Goal: Navigation & Orientation: Find specific page/section

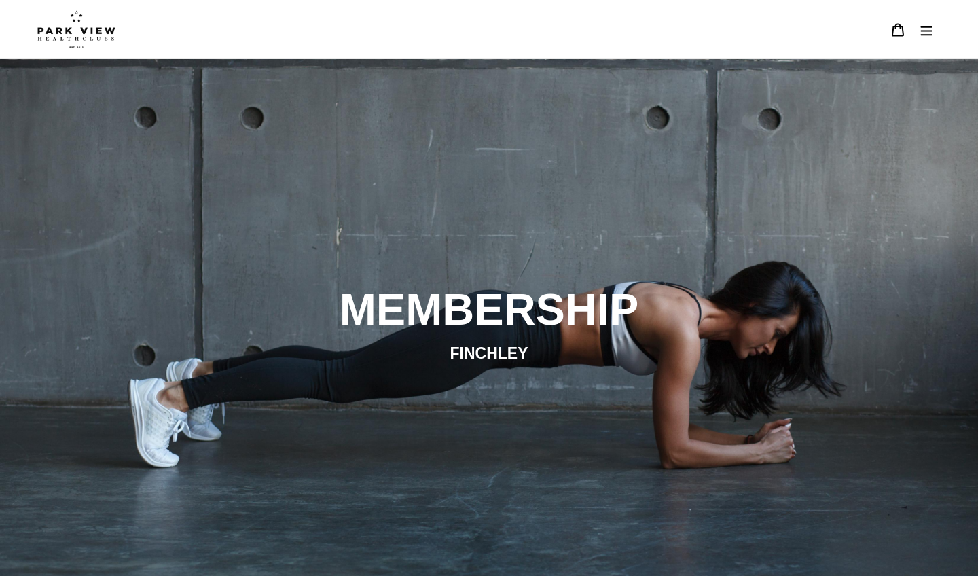
click at [925, 29] on icon "Menu" at bounding box center [927, 30] width 14 height 14
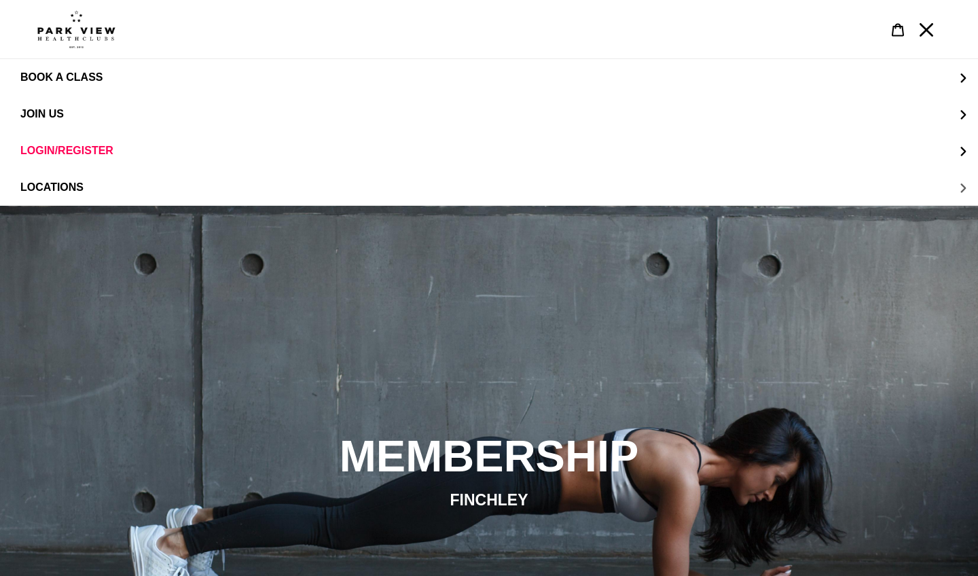
click at [302, 186] on button "LOCATIONS" at bounding box center [489, 187] width 978 height 37
click at [92, 152] on span "Finchley" at bounding box center [75, 151] width 54 height 12
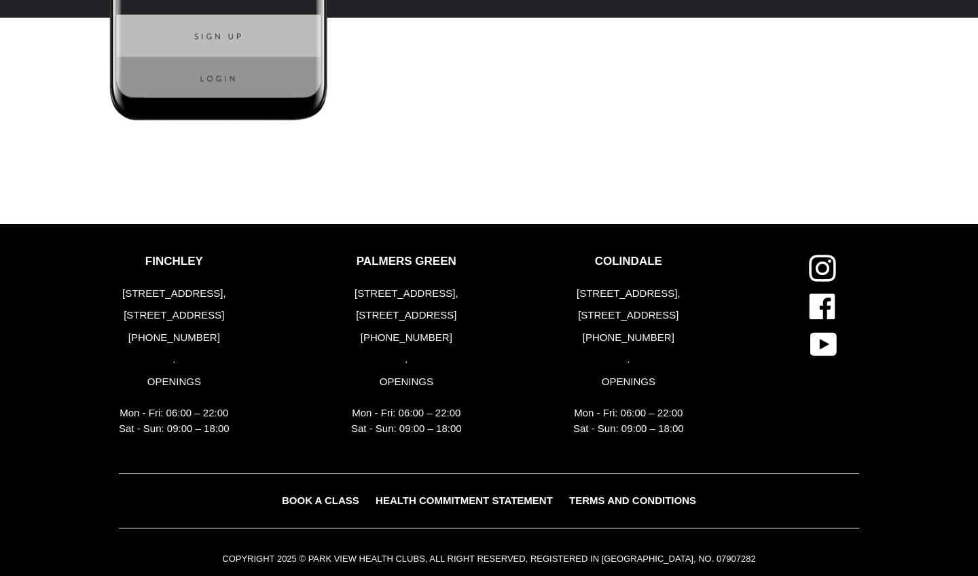
scroll to position [3200, 0]
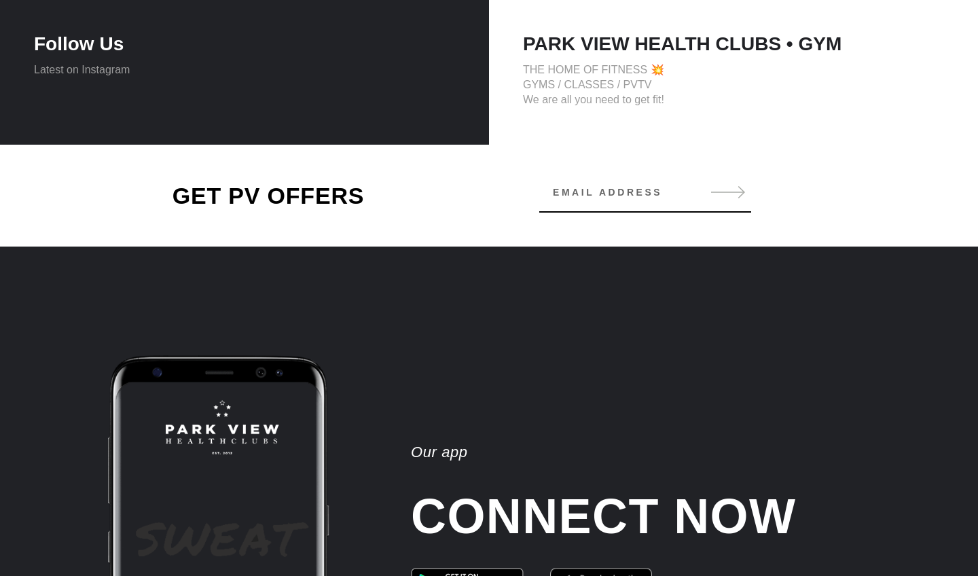
scroll to position [2391, 0]
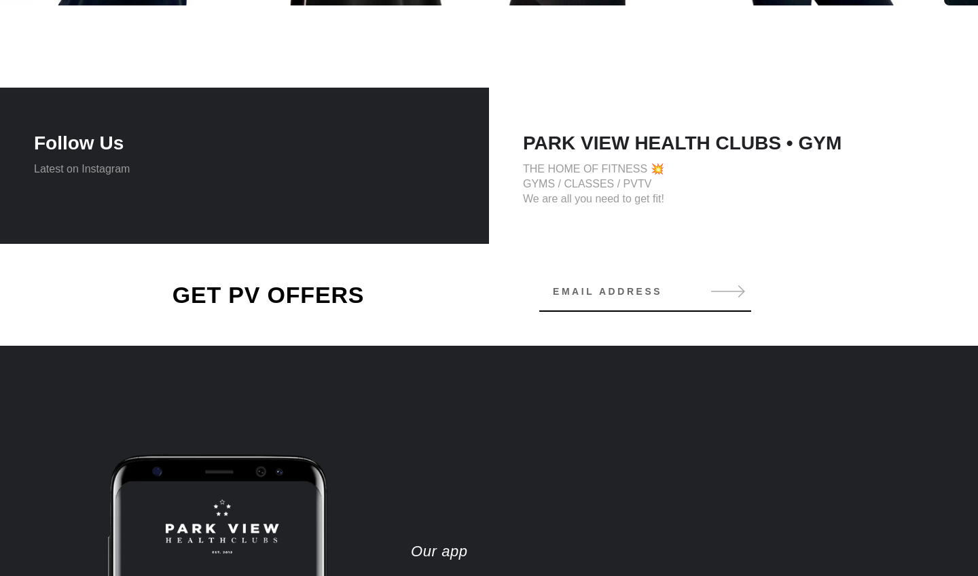
click at [73, 132] on h4 "Follow Us" at bounding box center [244, 143] width 421 height 23
